Goal: Information Seeking & Learning: Learn about a topic

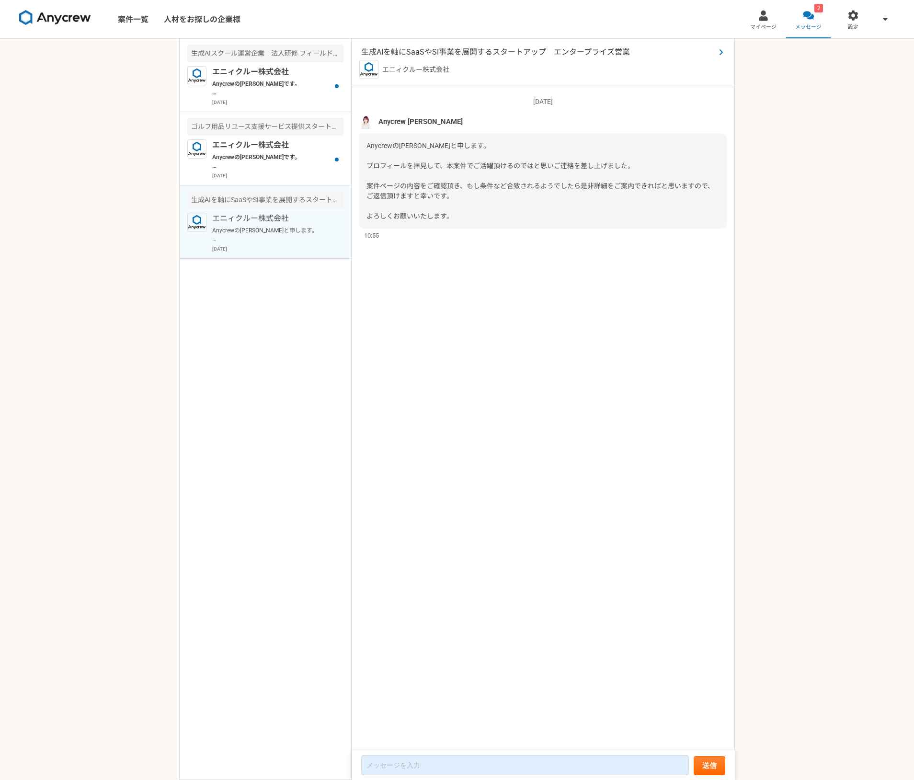
click at [472, 54] on span "生成AIを軸にSaaSやSI事業を展開するスタートアップ　エンタープライズ営業" at bounding box center [538, 51] width 354 height 11
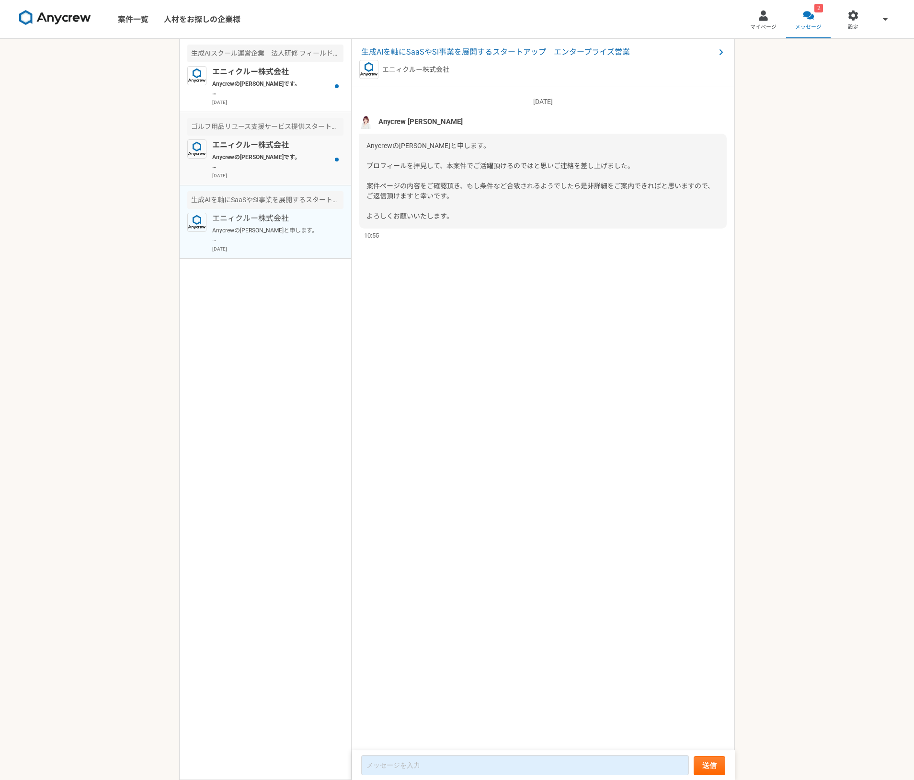
click at [292, 171] on div "エニィクルー株式会社 Anycrewの大竹です。 本案件でもご活躍頂けるのではと思いご連絡を差し上げました。 案件ページの内容をご確認頂き、もし条件など合致さ…" at bounding box center [277, 159] width 131 height 40
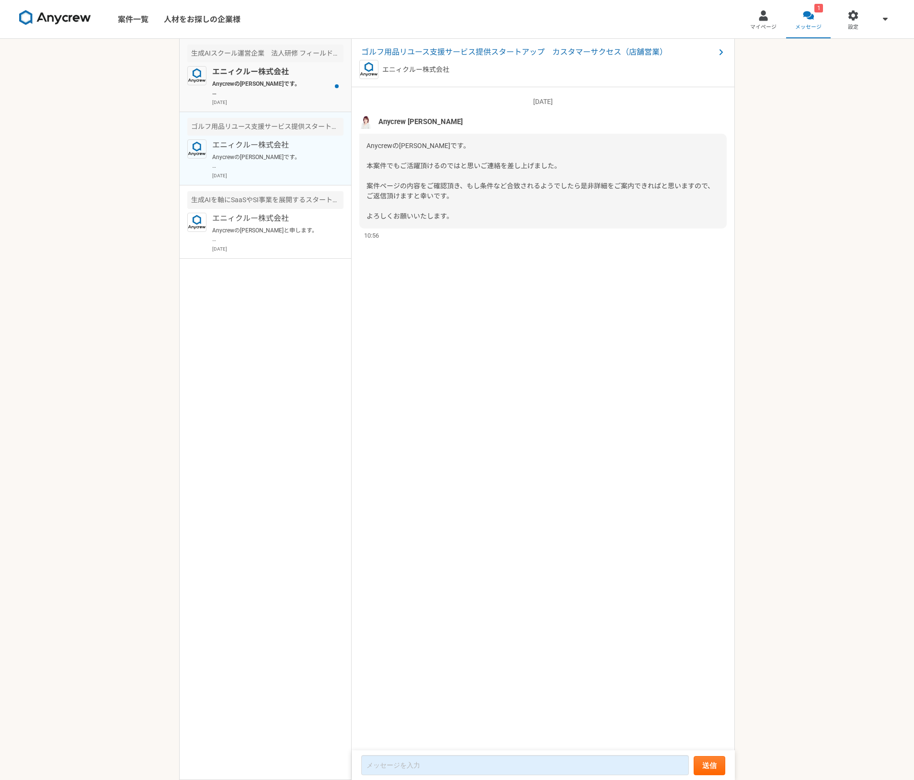
click at [289, 83] on p "Anycrewの[PERSON_NAME]です。 本案件、フィールドセールスリーダー候補の案件となっております。 プロフィールを拝見して、ご活躍頂けるのではと…" at bounding box center [271, 88] width 118 height 17
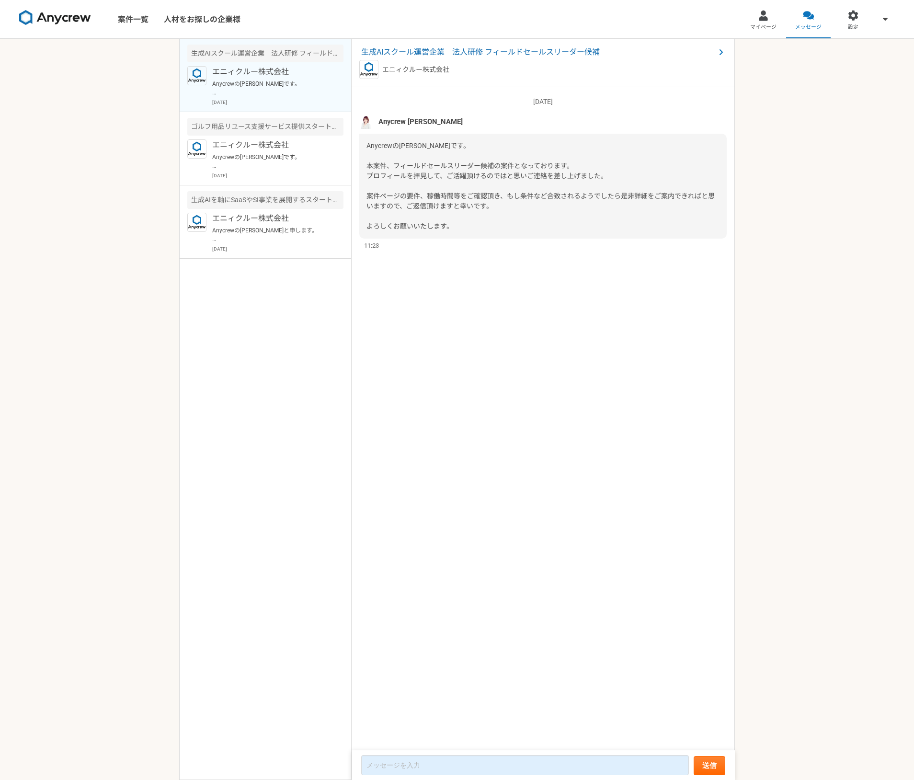
click at [470, 237] on div "Anycrewの[PERSON_NAME]です。 本案件、フィールドセールスリーダー候補の案件となっております。 プロフィールを拝見して、ご活躍頂けるのではと…" at bounding box center [542, 186] width 367 height 105
click at [480, 56] on span "生成AIスクール運営企業　法人研修 フィールドセールスリーダー候補" at bounding box center [538, 51] width 354 height 11
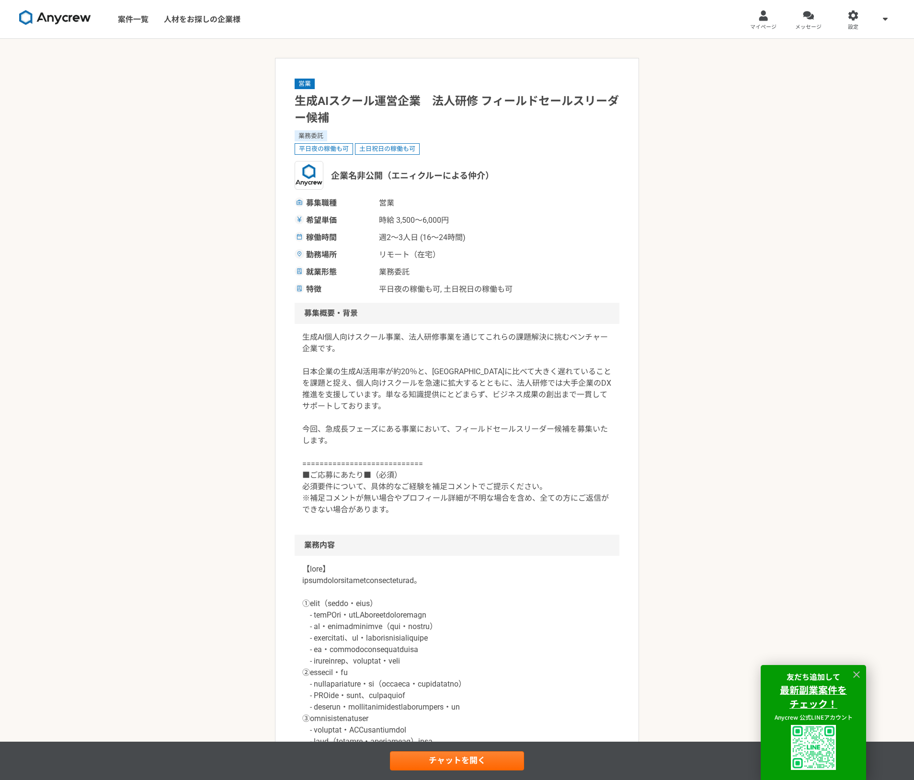
click at [708, 325] on div "営業 生成AIスクール運営企業　法人研修 フィールドセールスリーダー候補 業務委託 平日夜の稼働も可 土日祝日の稼働も可 企業名非公開（エニィクルーによる仲介…" at bounding box center [457, 792] width 914 height 1507
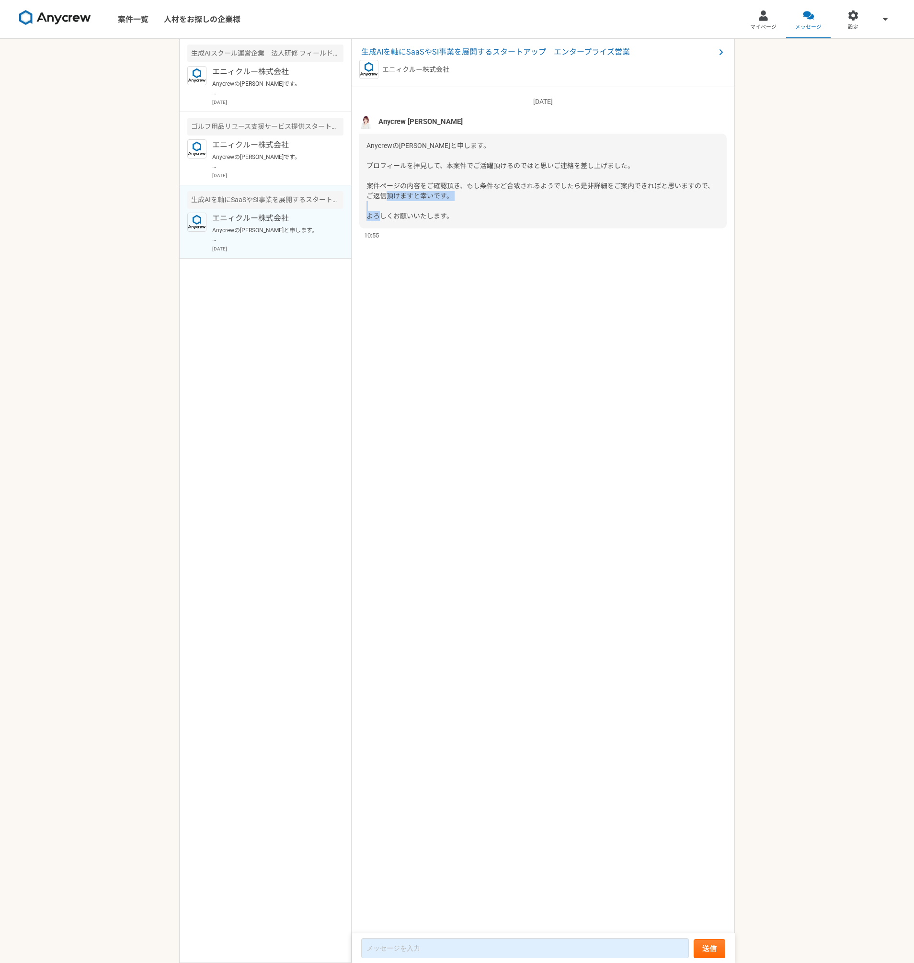
drag, startPoint x: 564, startPoint y: 211, endPoint x: 476, endPoint y: 174, distance: 95.6
click at [563, 207] on div "Anycrewの[PERSON_NAME]と申します。 プロフィールを拝見して、本案件でご活躍頂けるのではと思いご連絡を差し上げました。 案件ページの内容をご…" at bounding box center [542, 181] width 367 height 95
drag, startPoint x: 366, startPoint y: 142, endPoint x: 502, endPoint y: 242, distance: 168.3
click at [496, 217] on div "Anycrewの[PERSON_NAME]と申します。 プロフィールを拝見して、本案件でご活躍頂けるのではと思いご連絡を差し上げました。 案件ページの内容をご…" at bounding box center [542, 181] width 367 height 95
click at [542, 297] on div "[DATE] Anycrew [PERSON_NAME] Anycrewの[PERSON_NAME]と申します。 プロフィールを拝見して、本案件でご活躍頂ける…" at bounding box center [543, 510] width 383 height 847
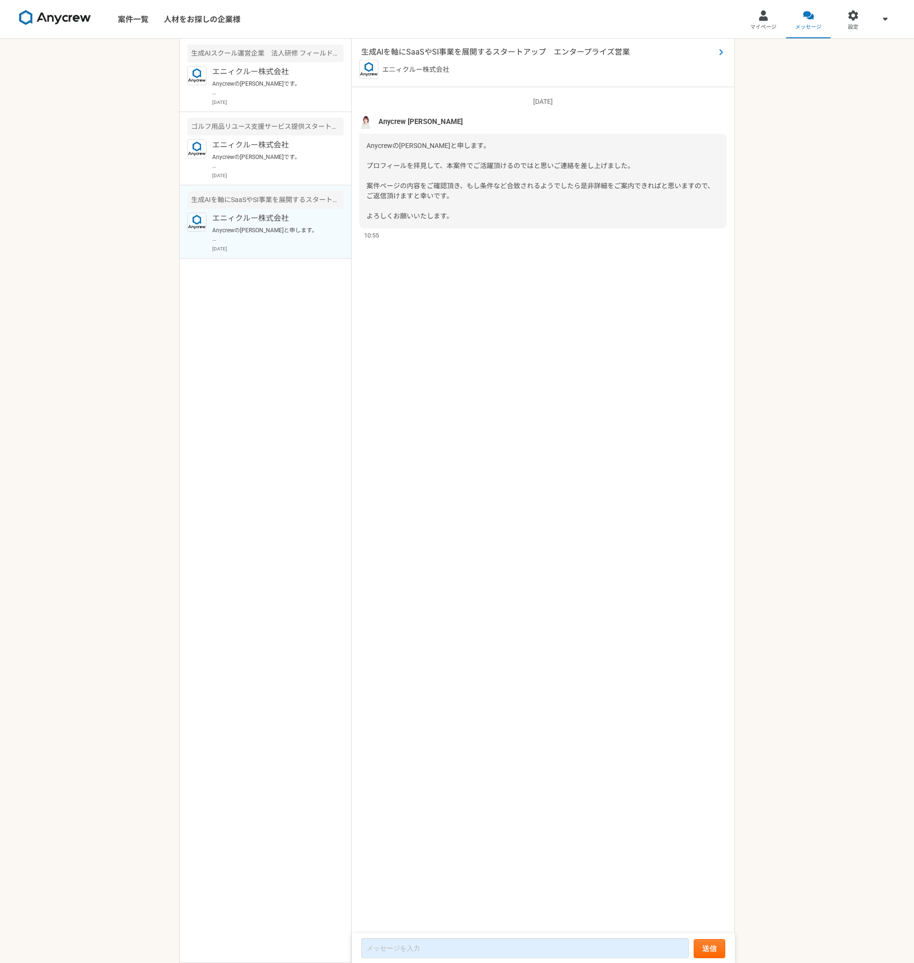
click at [503, 48] on span "生成AIを軸にSaaSやSI事業を展開するスタートアップ　エンタープライズ営業" at bounding box center [538, 51] width 354 height 11
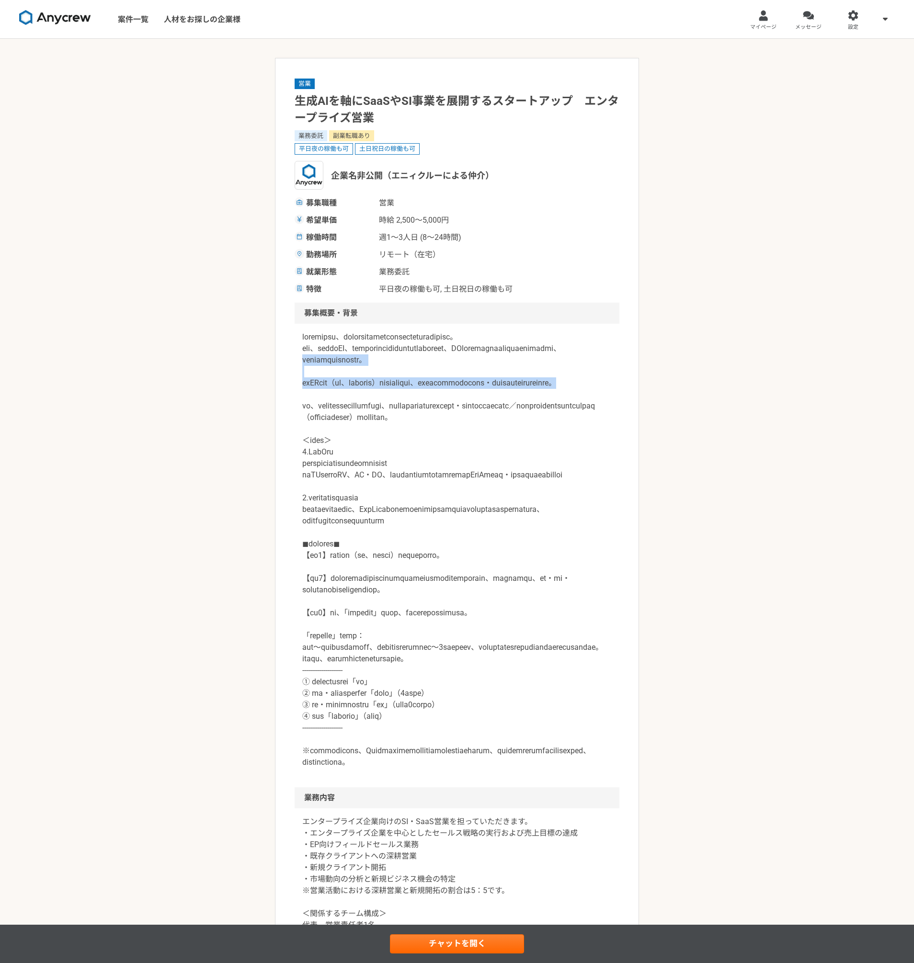
drag, startPoint x: 478, startPoint y: 368, endPoint x: 487, endPoint y: 403, distance: 36.6
click at [487, 403] on p at bounding box center [456, 550] width 309 height 437
drag, startPoint x: 532, startPoint y: 429, endPoint x: 522, endPoint y: 411, distance: 21.5
click at [532, 429] on p at bounding box center [456, 550] width 309 height 437
drag, startPoint x: 480, startPoint y: 371, endPoint x: 480, endPoint y: 448, distance: 76.7
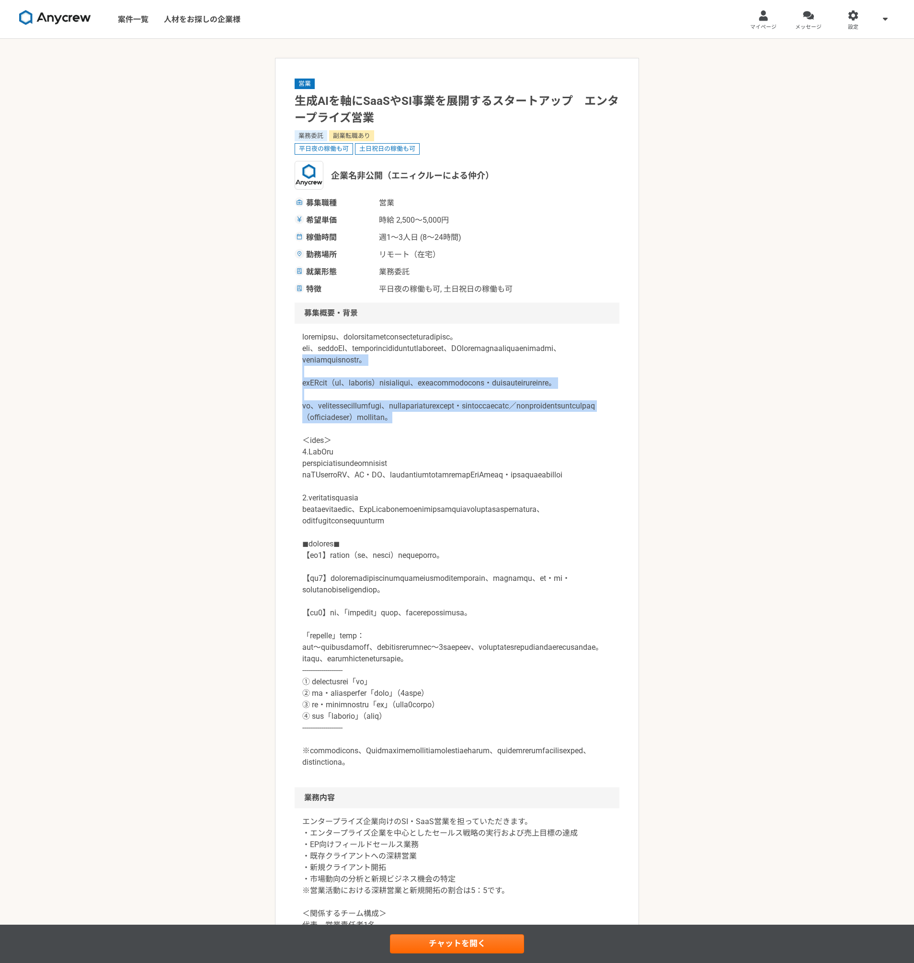
click at [480, 448] on p at bounding box center [456, 550] width 309 height 437
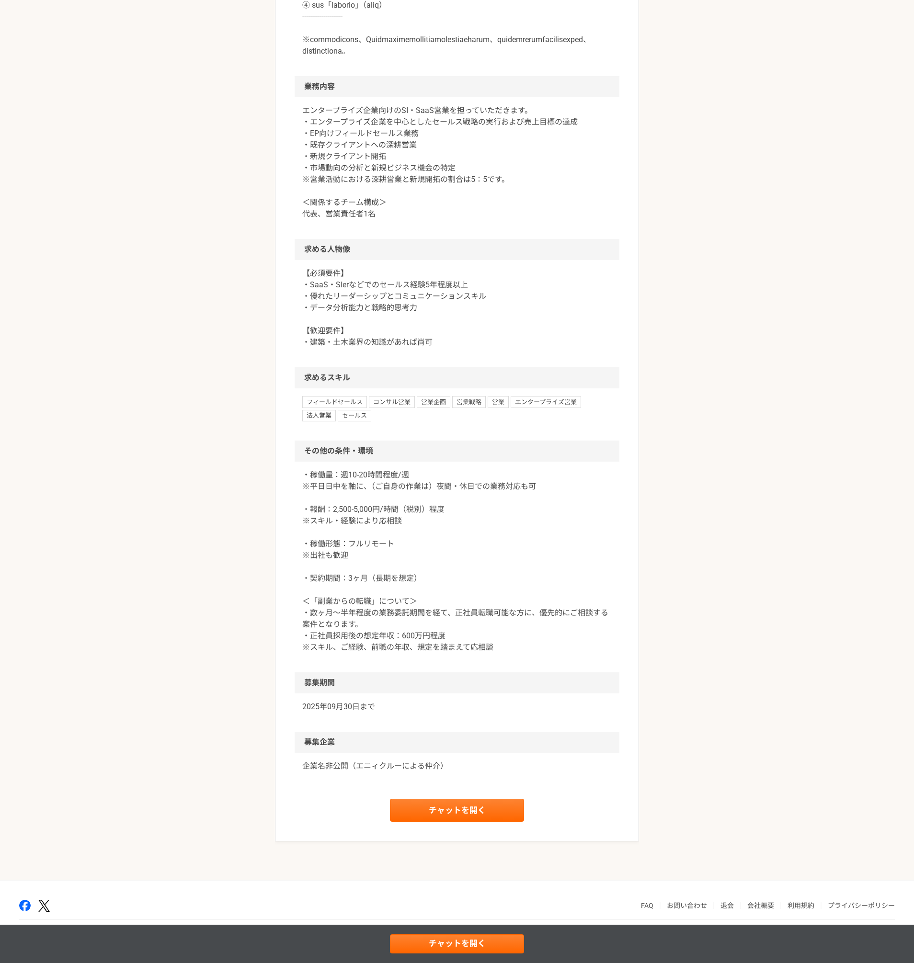
scroll to position [749, 0]
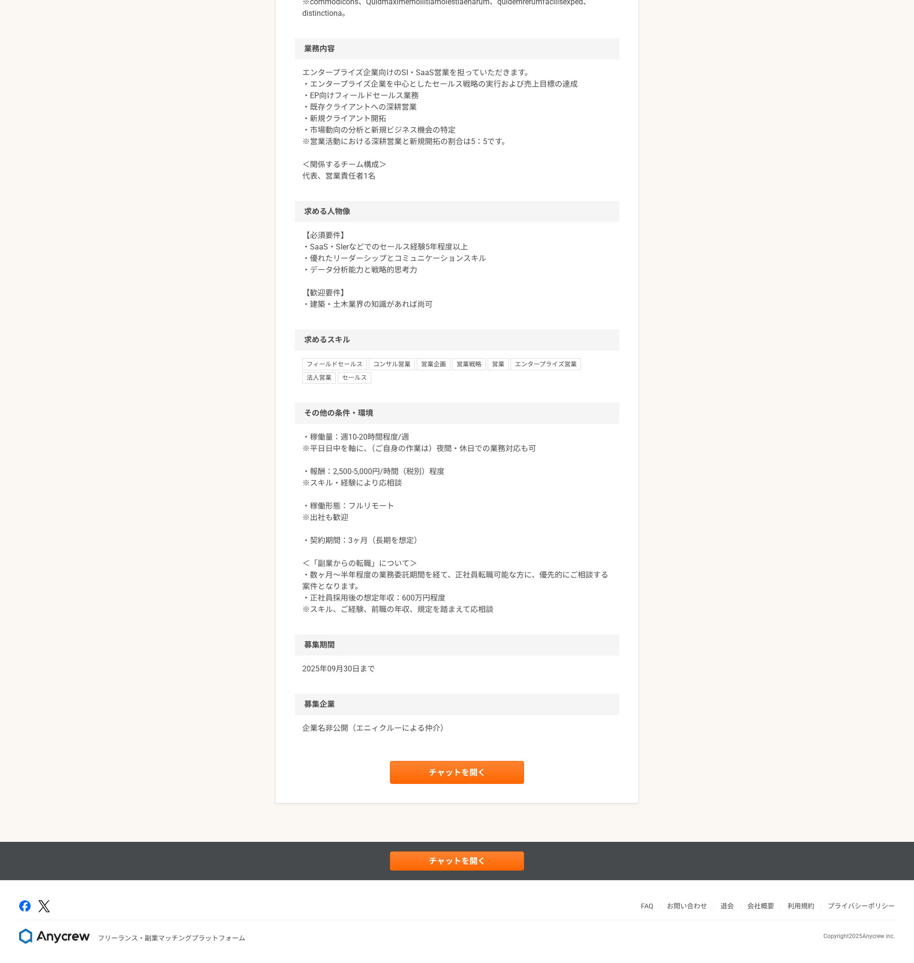
copy p "東大出身の代表が創業しています。 生成AI系全般（画像、自然言語処理等）の開発力をコアとして、主に不動産建設領域ソフトウェア・ハードウェアの開発を手掛けていま…"
click at [794, 404] on div "営業 生成AIを軸にSaaSやSI事業を展開するスタートアップ　エンタープライズ営業 業務委託 副業転職あり 平日夜の稼働も可 土日祝日の稼働も可 企業名非公…" at bounding box center [457, 66] width 914 height 1553
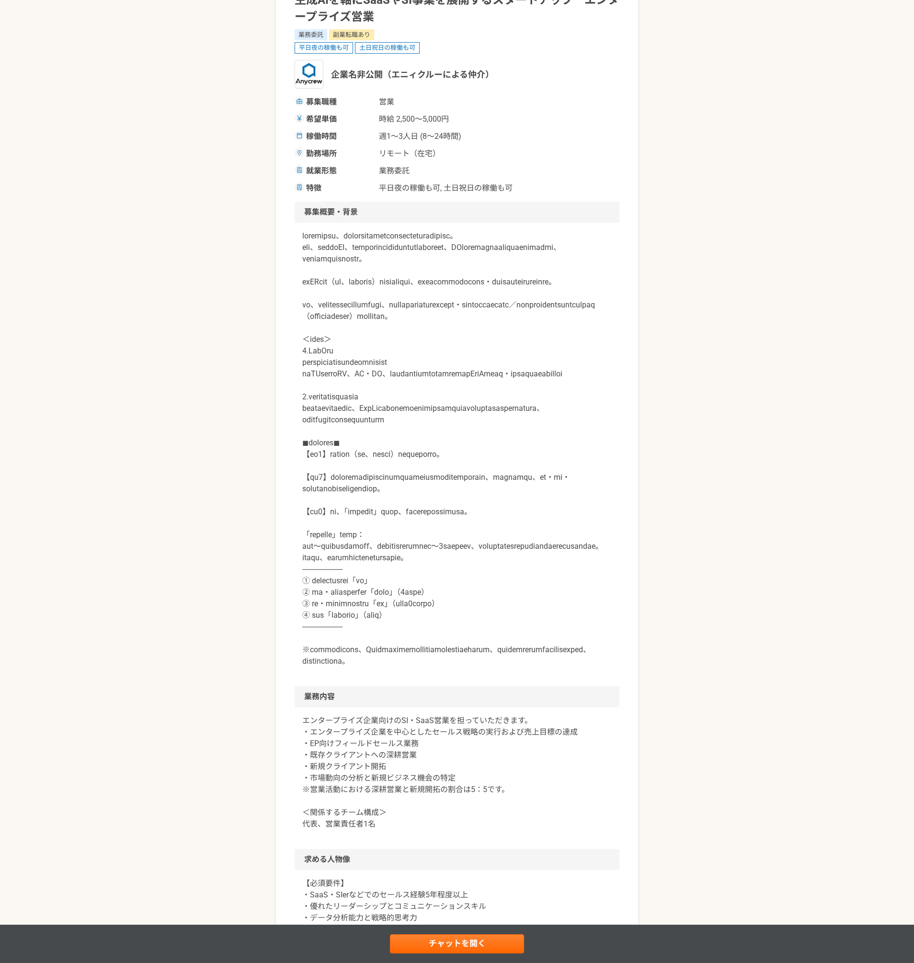
scroll to position [0, 0]
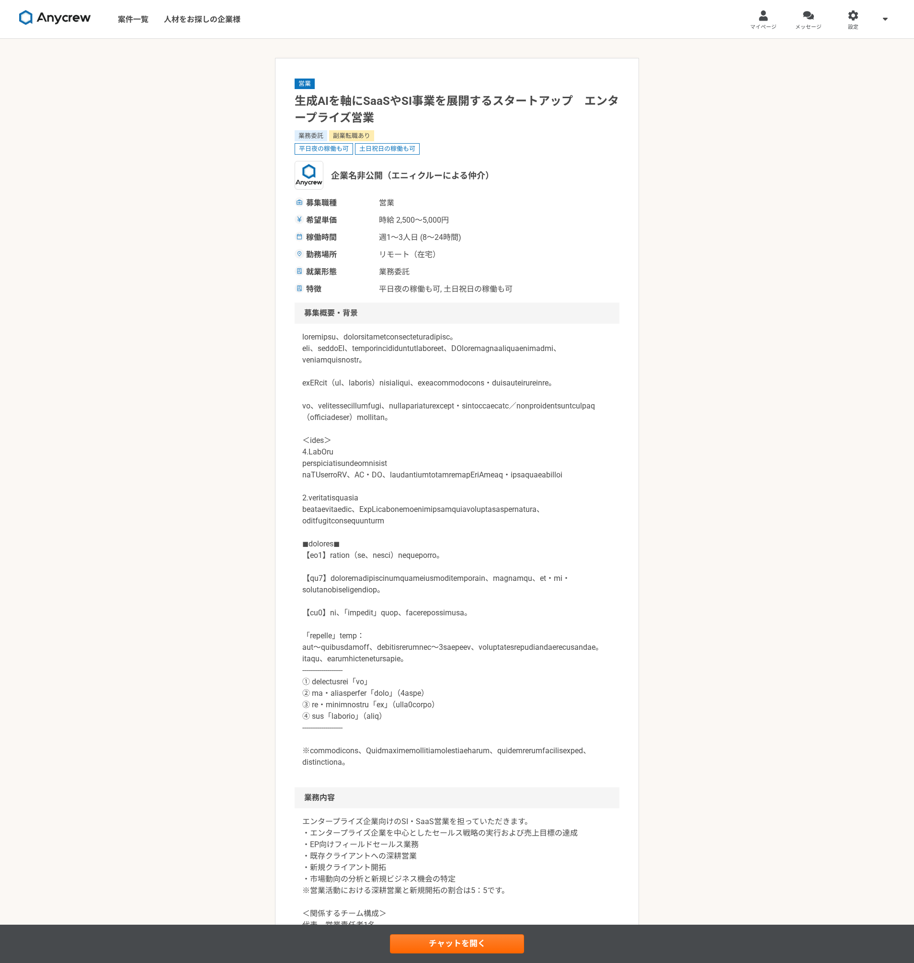
click at [792, 212] on div "営業 生成AIを軸にSaaSやSI事業を展開するスタートアップ　エンタープライズ営業 業務委託 副業転職あり 平日夜の稼働も可 土日祝日の稼働も可 企業名非公…" at bounding box center [457, 815] width 914 height 1553
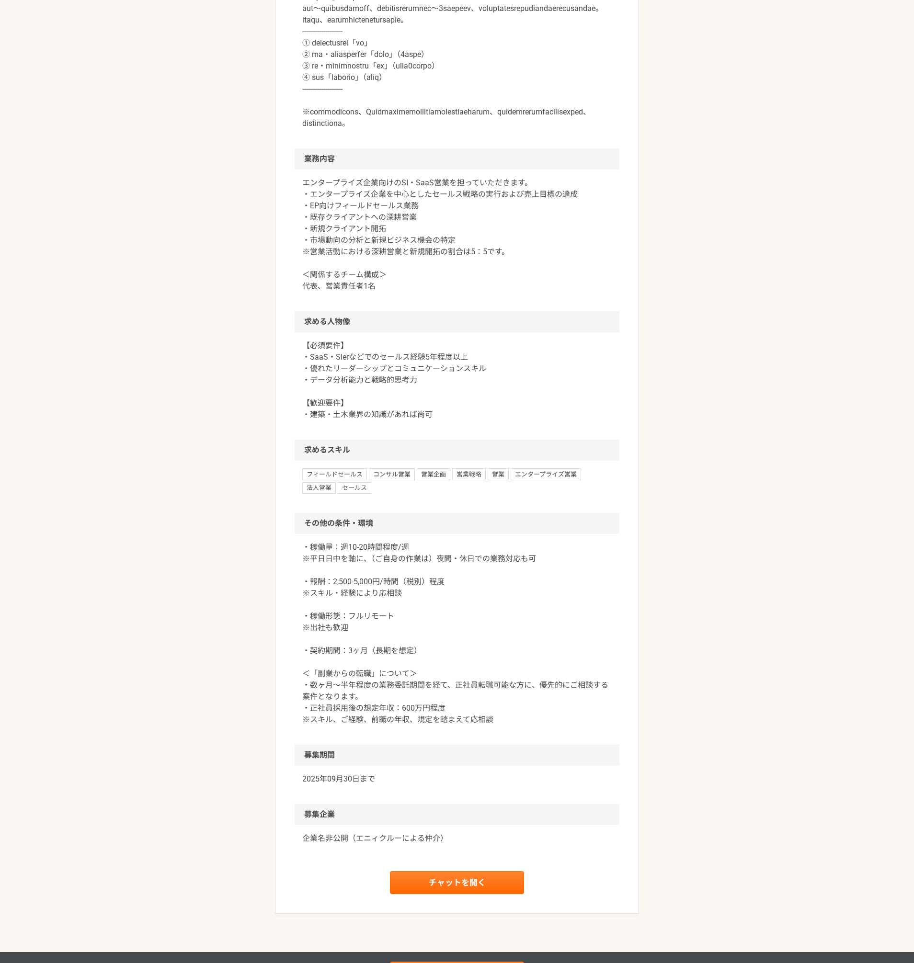
scroll to position [830, 0]
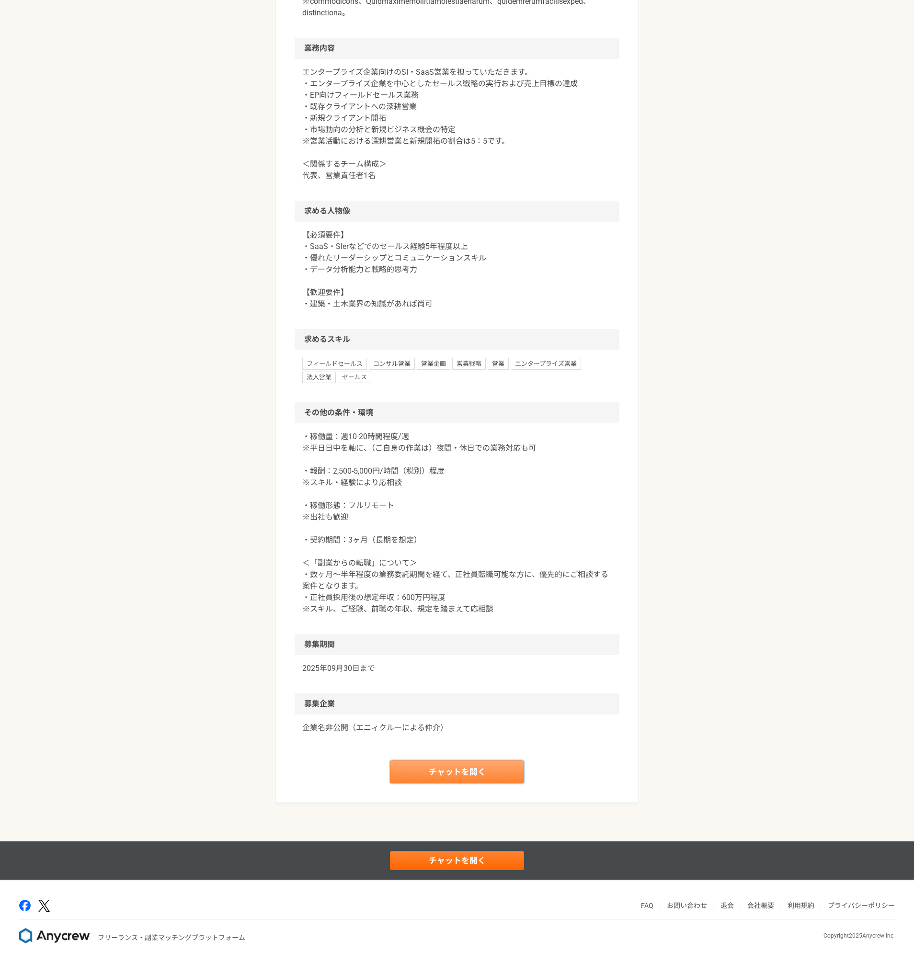
click at [509, 779] on link "チャットを開く" at bounding box center [457, 772] width 134 height 23
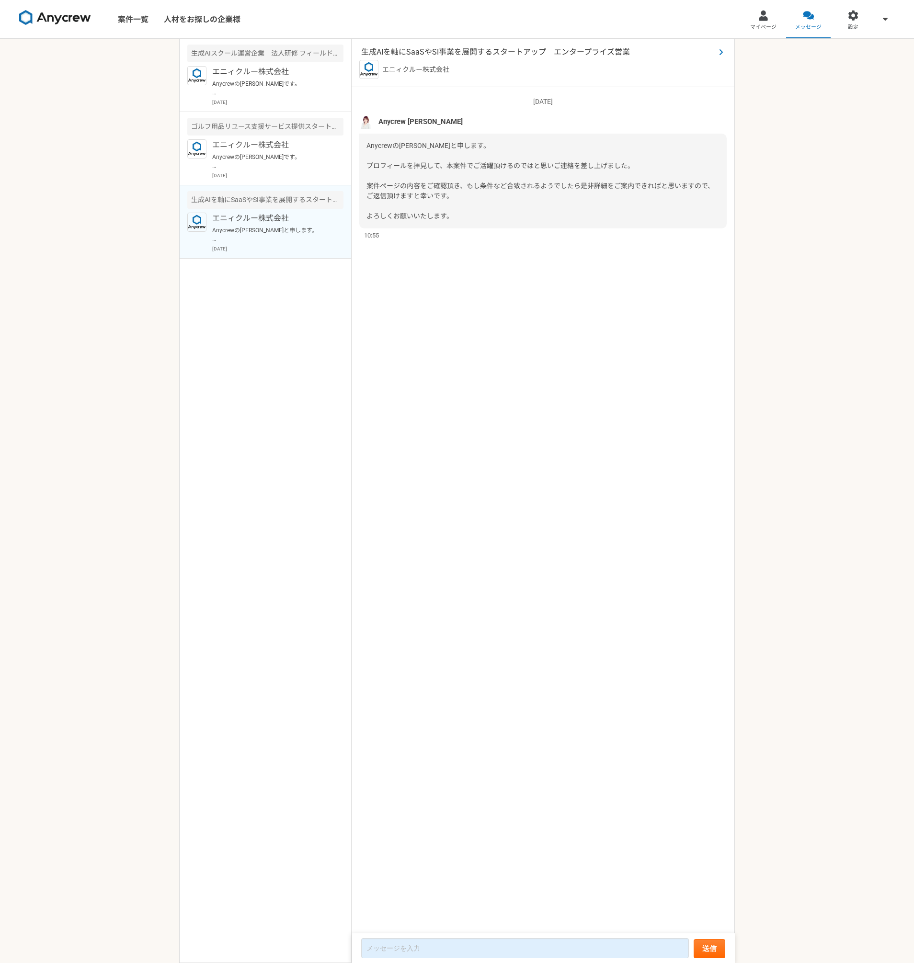
click at [538, 48] on span "生成AIを軸にSaaSやSI事業を展開するスタートアップ　エンタープライズ営業" at bounding box center [538, 51] width 354 height 11
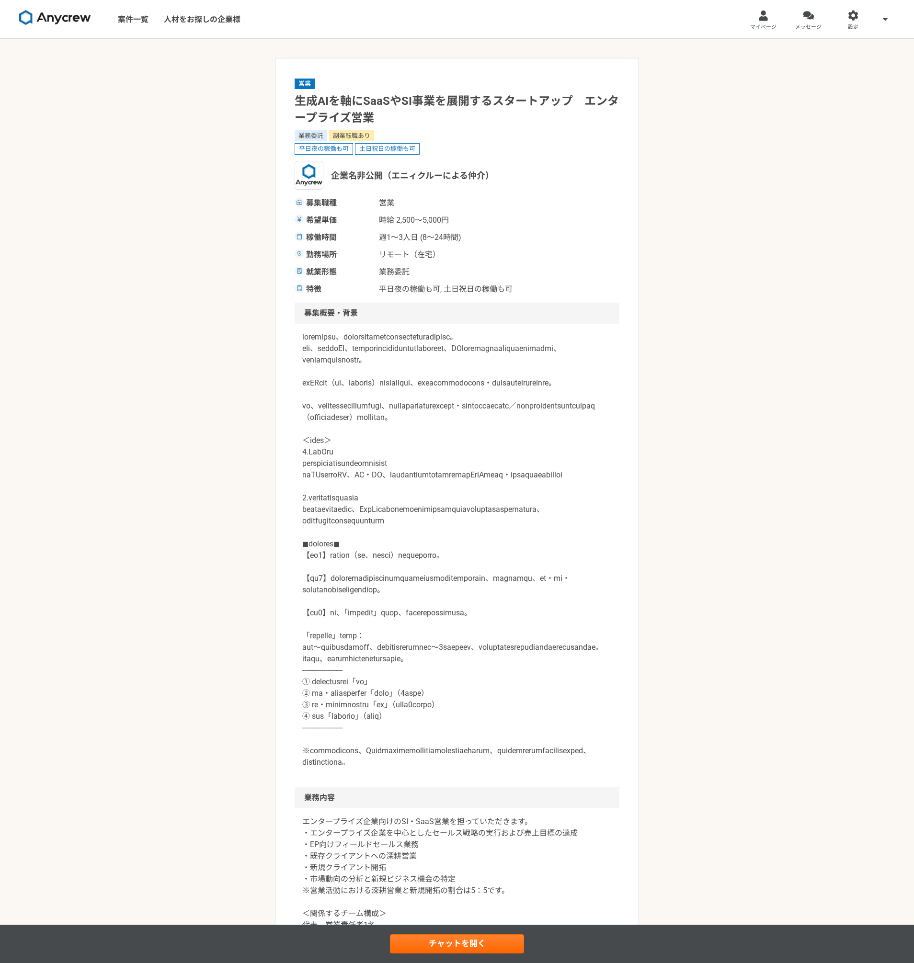
click at [790, 426] on div "営業 生成AIを軸にSaaSやSI事業を展開するスタートアップ　エンタープライズ営業 業務委託 副業転職あり 平日夜の稼働も可 土日祝日の稼働も可 企業名非公…" at bounding box center [457, 815] width 914 height 1553
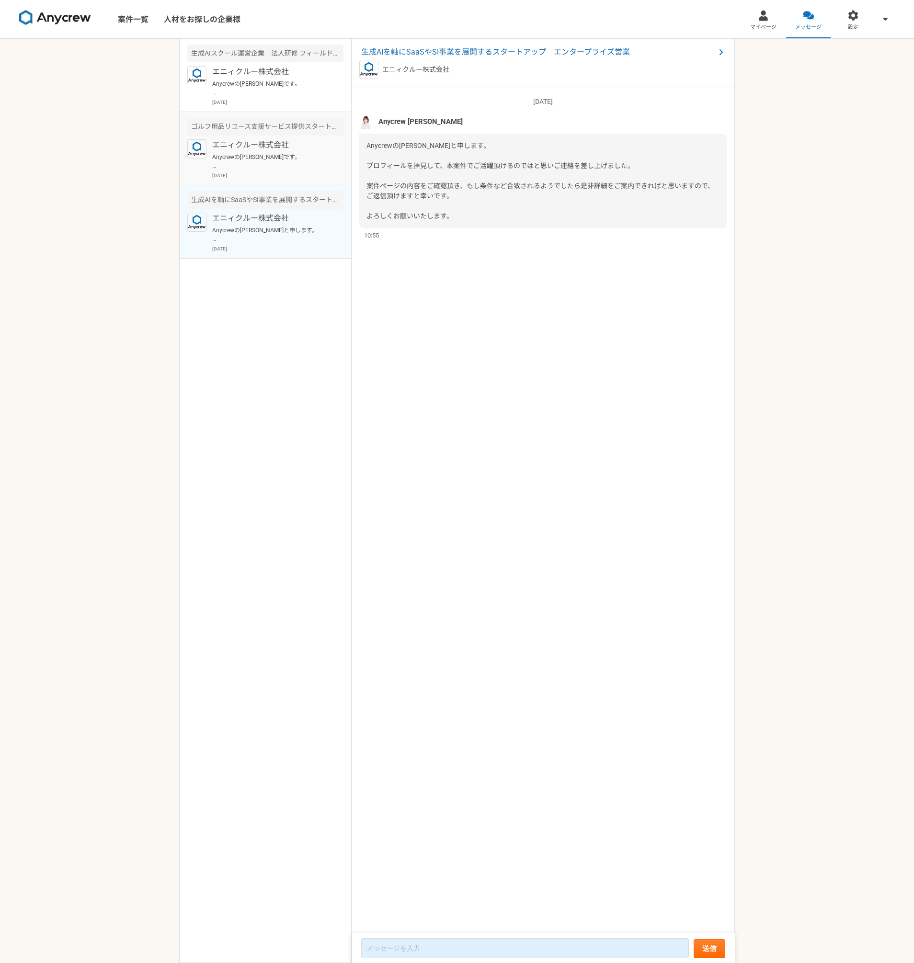
click at [292, 161] on p "Anycrewの[PERSON_NAME]です。 本案件でもご活躍頂けるのではと思いご連絡を差し上げました。 案件ページの内容をご確認頂き、もし条件など合致さ…" at bounding box center [271, 161] width 118 height 17
click at [508, 51] on span "ゴルフ用品リユース支援サービス提供スタートアップ　カスタマーサクセス（店舗営業）" at bounding box center [538, 51] width 354 height 11
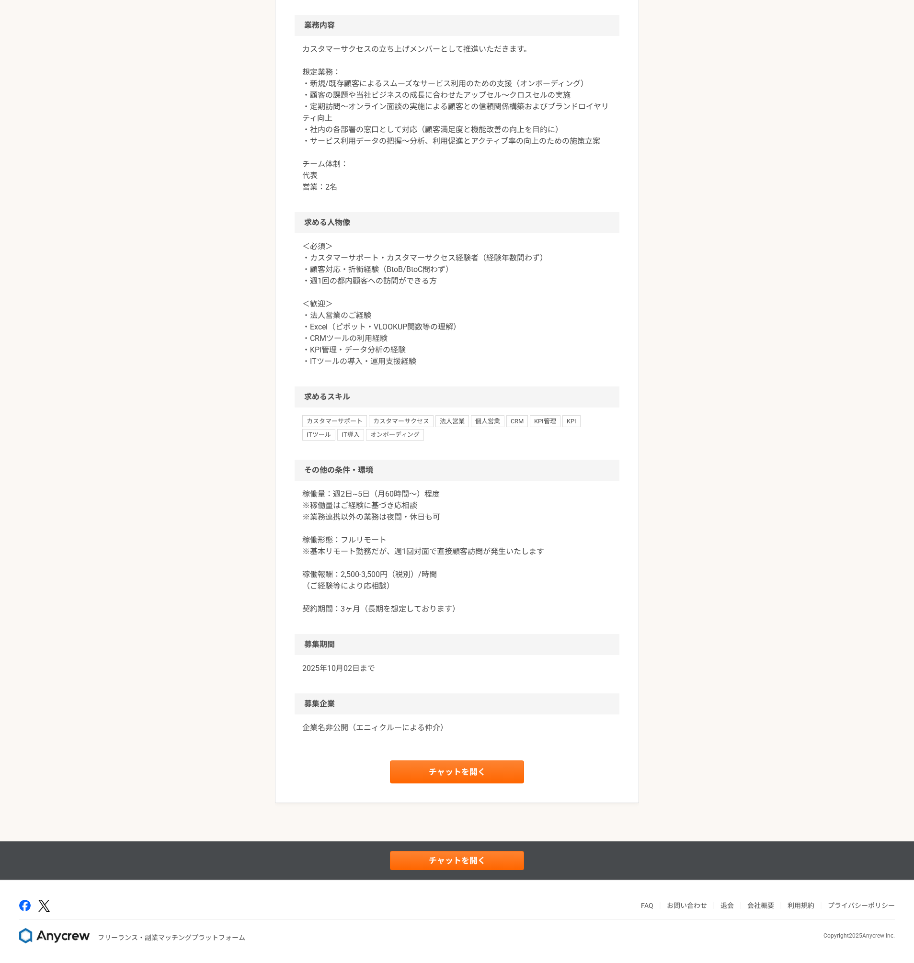
scroll to position [554, 0]
click at [688, 186] on div "営業 ゴルフ用品リユース支援サービス提供スタートアップ　カスタマーサクセス（店舗営業） 業務委託 土日祝日の稼働も可 企業名非公開（エニィクルーによる仲介） …" at bounding box center [457, 186] width 914 height 1311
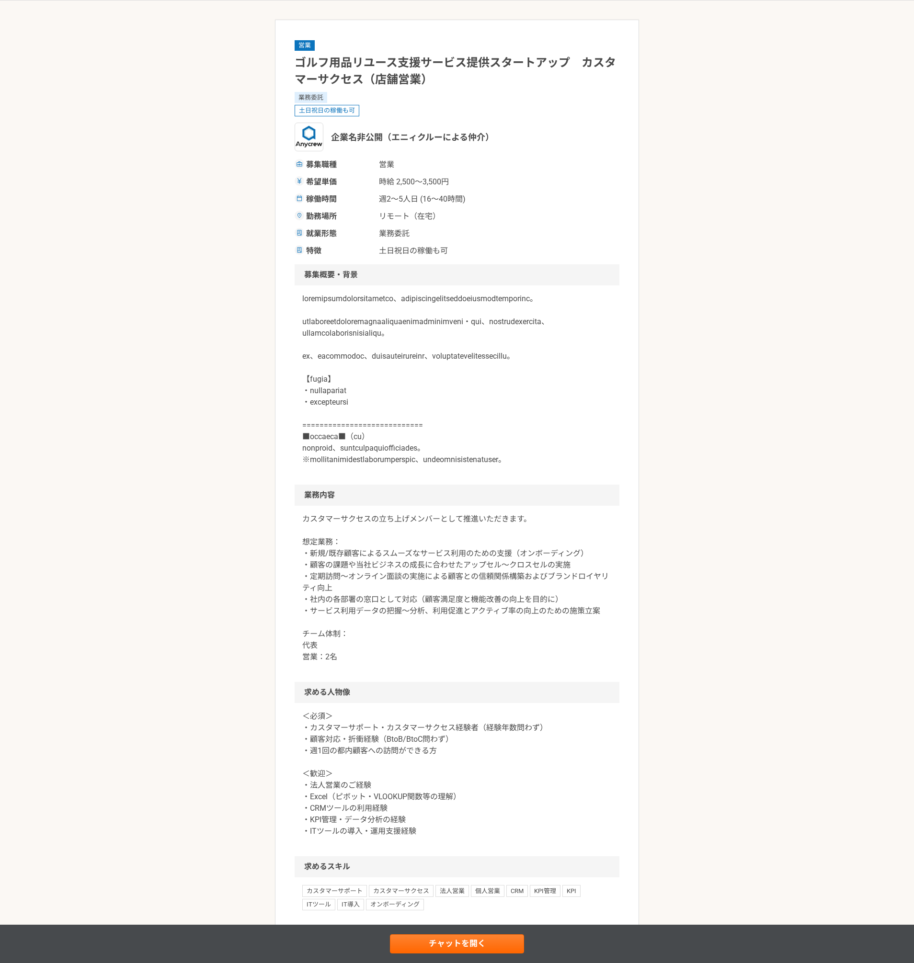
scroll to position [0, 0]
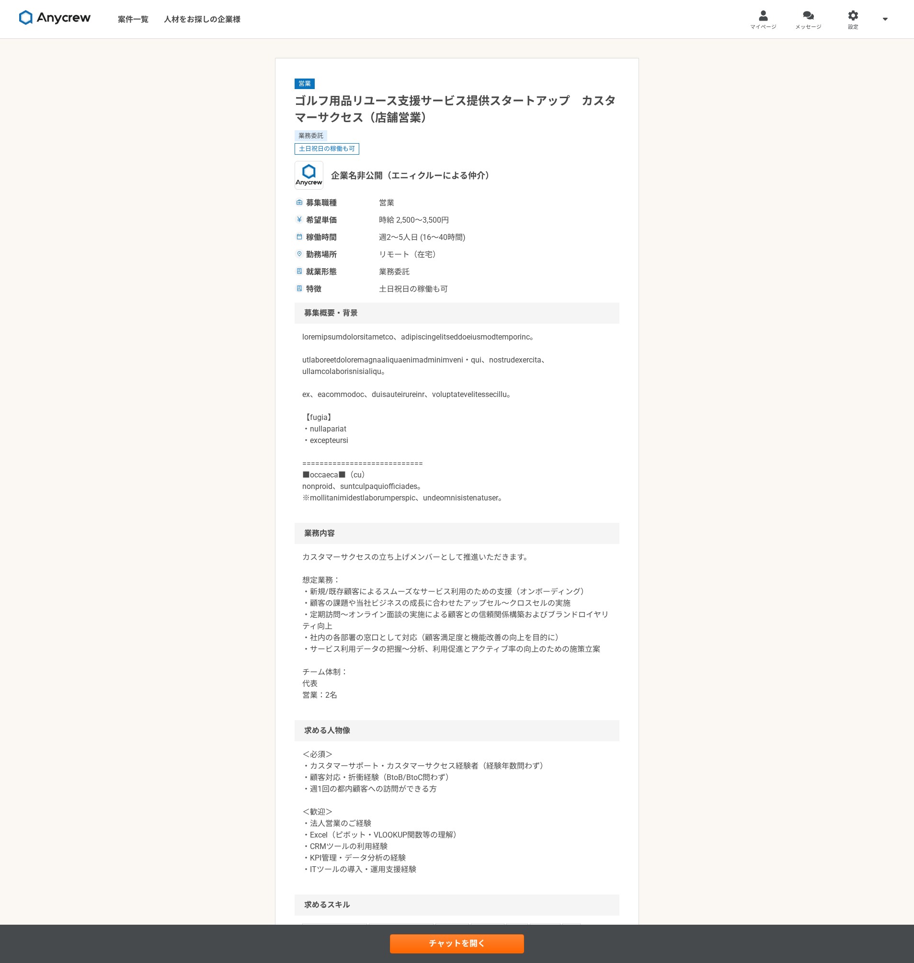
click at [722, 247] on div "営業 ゴルフ用品リユース支援サービス提供スタートアップ　カスタマーサクセス（店舗営業） 業務委託 土日祝日の稼働も可 企業名非公開（エニィクルーによる仲介） …" at bounding box center [457, 694] width 914 height 1311
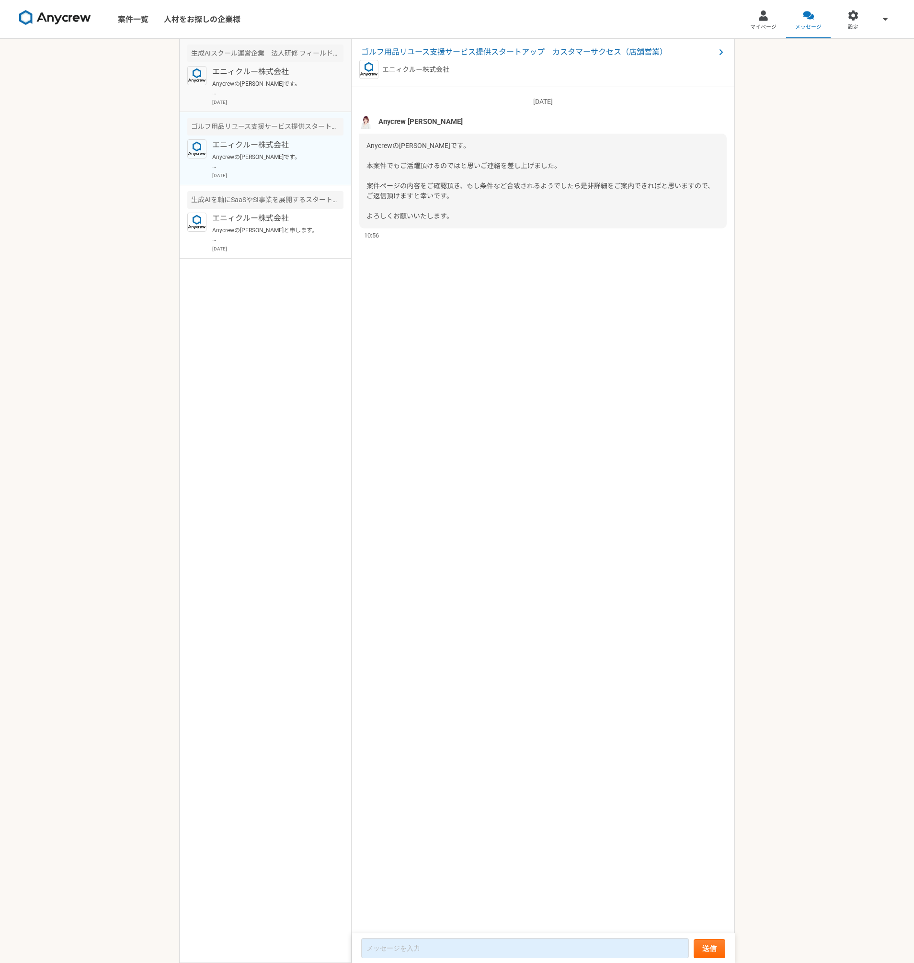
click at [297, 77] on p "エニィクルー株式会社" at bounding box center [271, 71] width 118 height 11
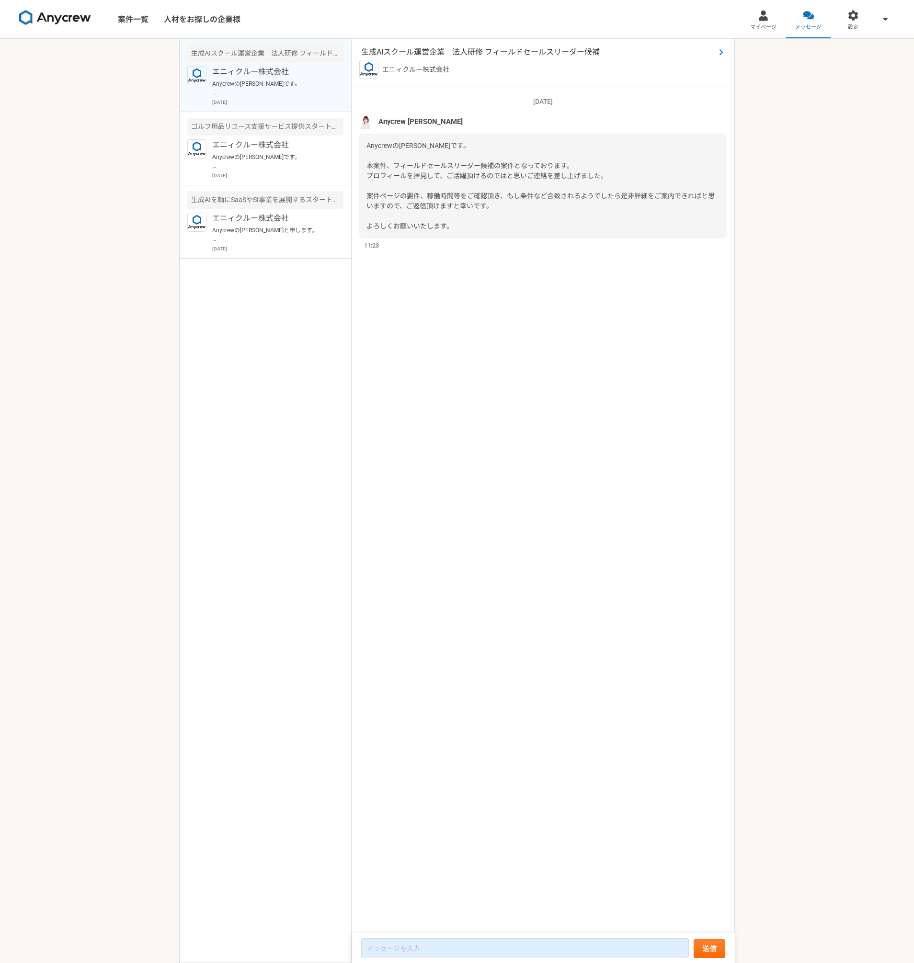
click at [507, 52] on span "生成AIスクール運営企業　法人研修 フィールドセールスリーダー候補" at bounding box center [538, 51] width 354 height 11
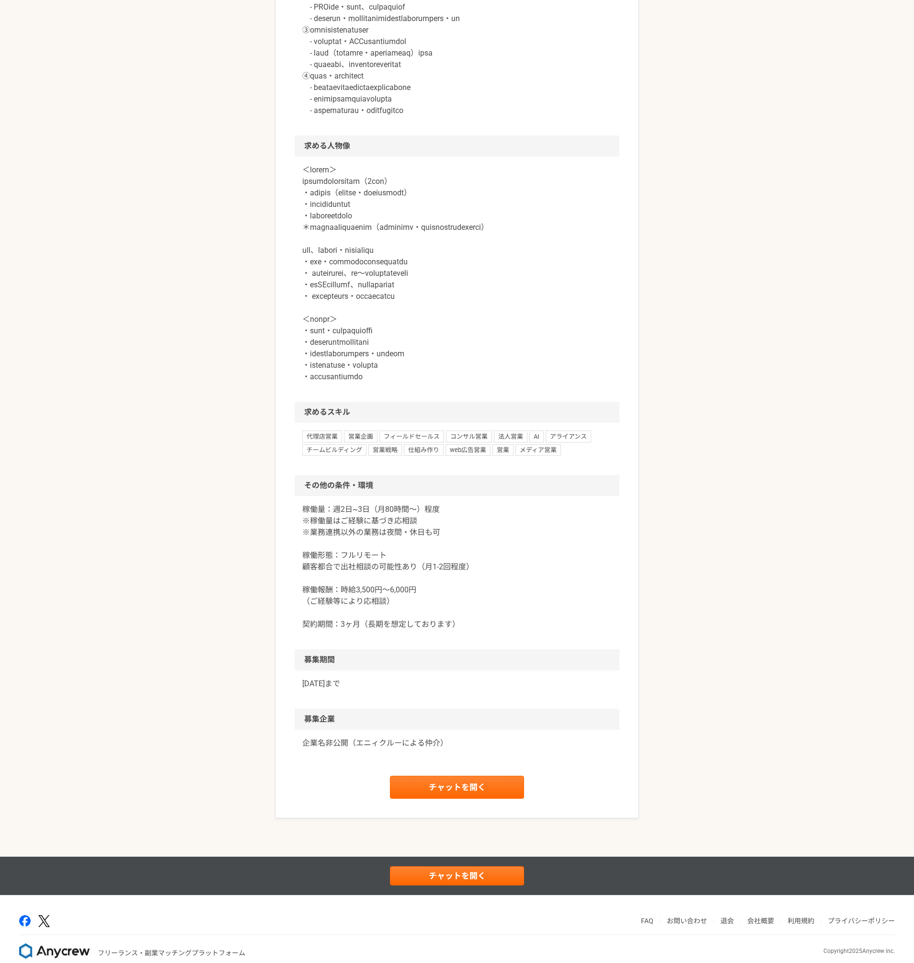
scroll to position [727, 0]
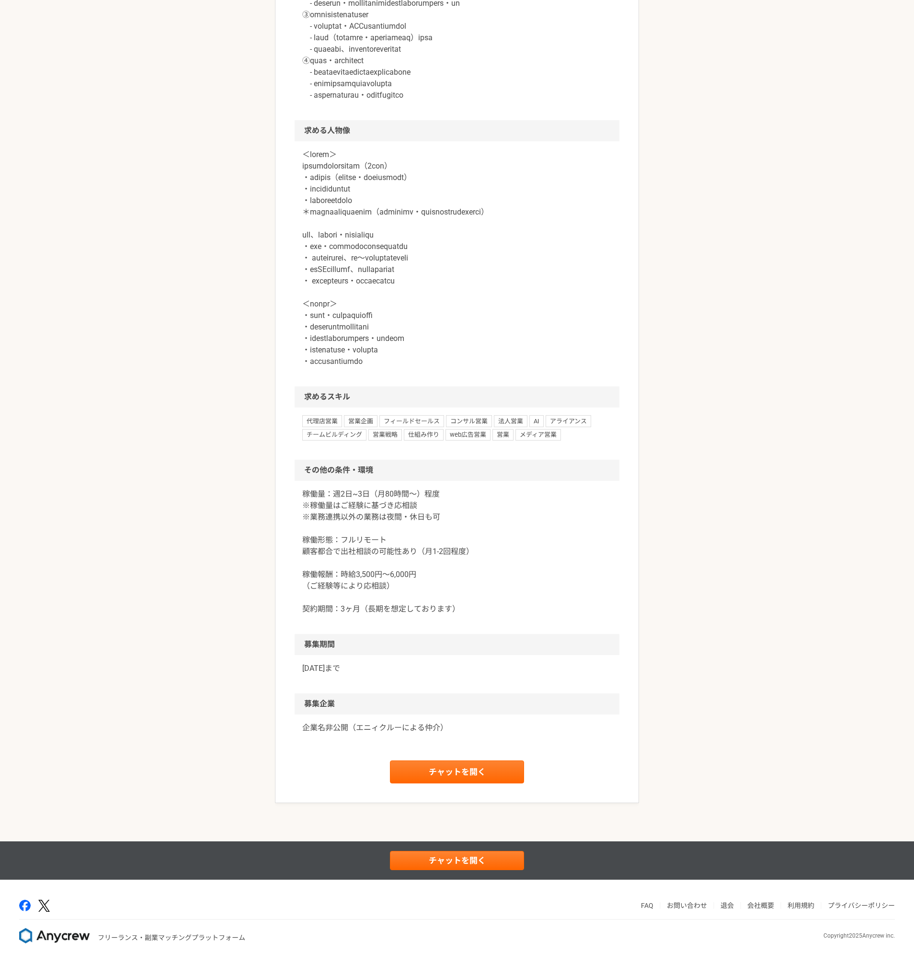
click at [697, 325] on div "営業 生成AIスクール運営企業　法人研修 フィールドセールスリーダー候補 業務委託 平日夜の稼働も可 土日祝日の稼働も可 企業名非公開（エニィクルーによる仲介…" at bounding box center [457, 88] width 914 height 1507
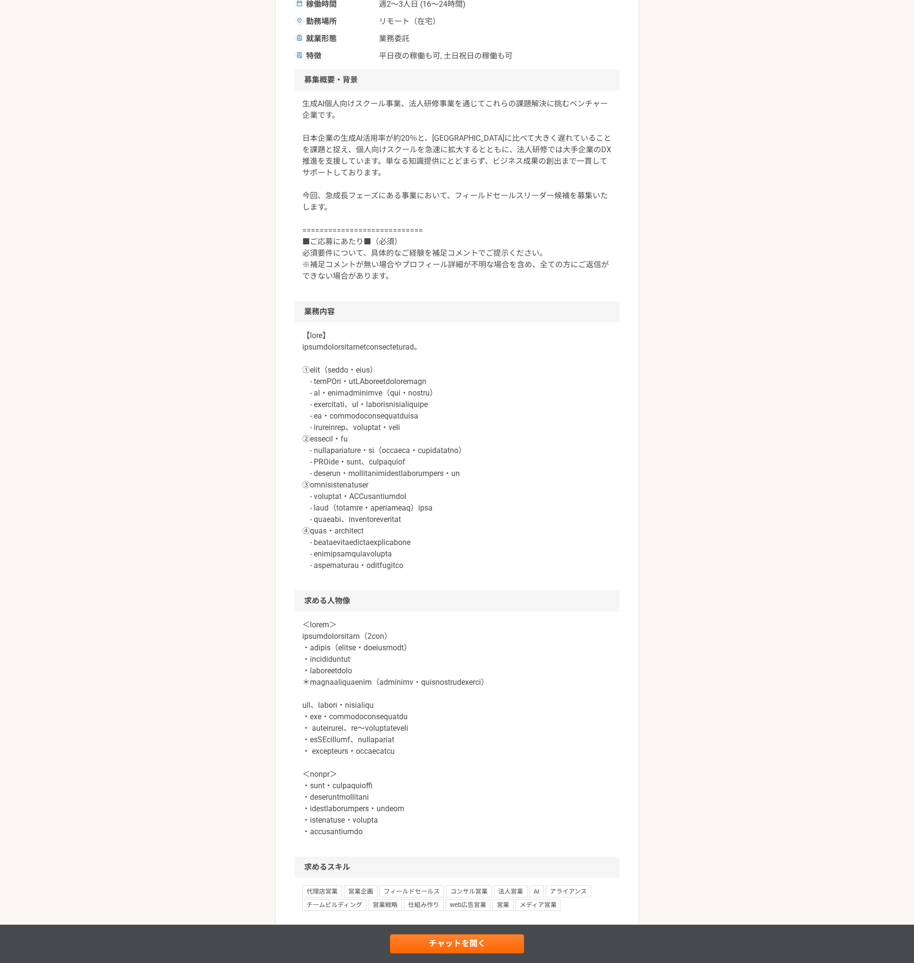
scroll to position [0, 0]
